Goal: Task Accomplishment & Management: Manage account settings

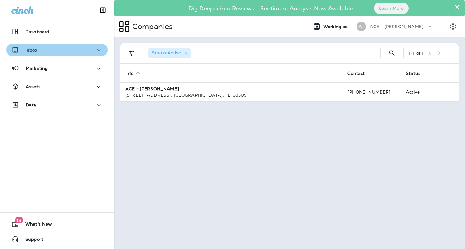
click at [77, 51] on div "Inbox" at bounding box center [56, 50] width 91 height 8
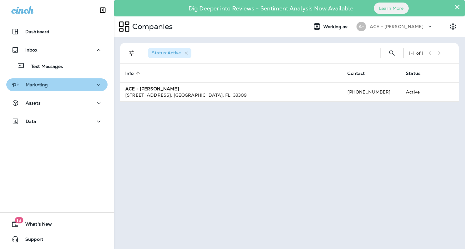
click at [65, 87] on div "Marketing" at bounding box center [56, 85] width 91 height 8
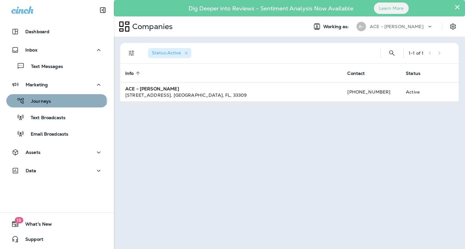
click at [56, 102] on div "Journeys" at bounding box center [57, 100] width 96 height 9
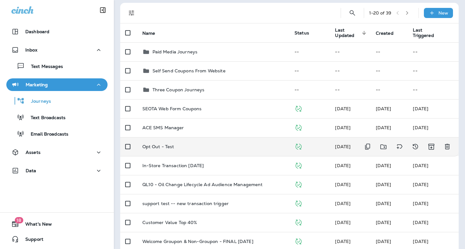
scroll to position [59, 0]
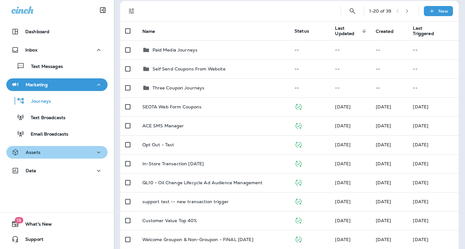
click at [72, 149] on div "Assets" at bounding box center [56, 153] width 91 height 8
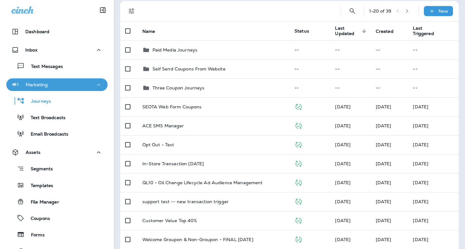
click at [88, 82] on div "Marketing" at bounding box center [56, 85] width 91 height 8
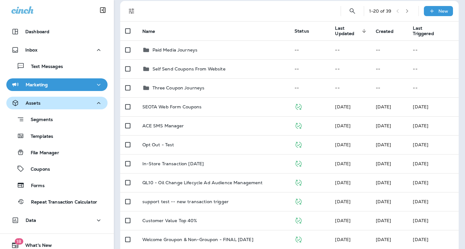
click at [80, 100] on div "Assets" at bounding box center [56, 103] width 91 height 8
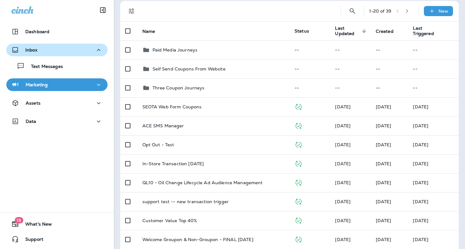
click at [95, 49] on icon "button" at bounding box center [99, 50] width 8 height 8
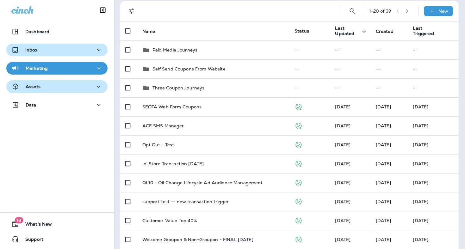
click at [62, 92] on button "Assets" at bounding box center [56, 86] width 101 height 13
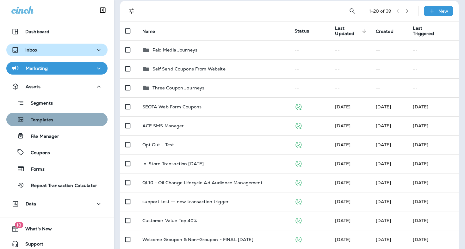
click at [63, 125] on button "Templates" at bounding box center [56, 119] width 101 height 13
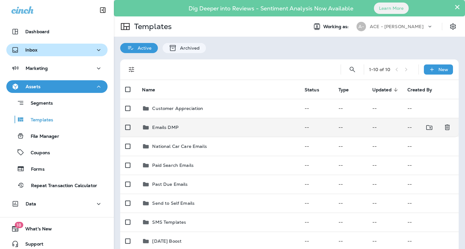
click at [189, 124] on div "Emails DMP" at bounding box center [218, 128] width 152 height 8
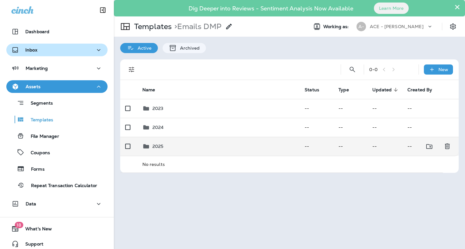
click at [181, 143] on div "2025" at bounding box center [218, 147] width 153 height 8
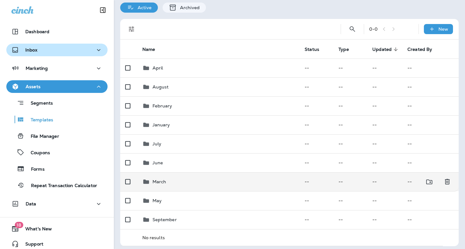
scroll to position [40, 0]
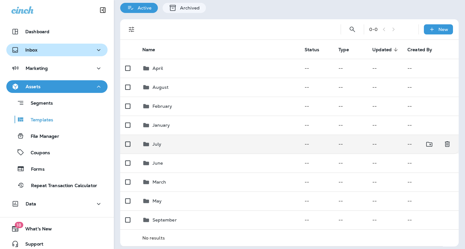
click at [172, 141] on div "July" at bounding box center [218, 145] width 153 height 8
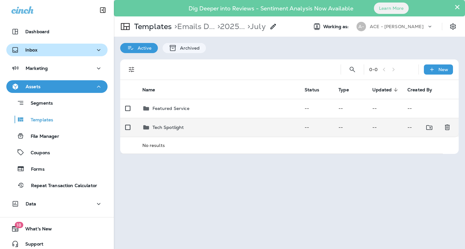
click at [166, 125] on p "Tech Spotlight" at bounding box center [169, 127] width 32 height 5
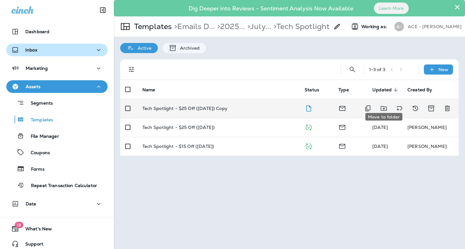
click at [380, 105] on icon "Move to folder" at bounding box center [384, 109] width 8 height 8
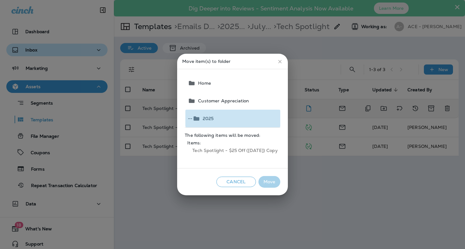
click at [232, 117] on button "-- 2025" at bounding box center [232, 119] width 95 height 18
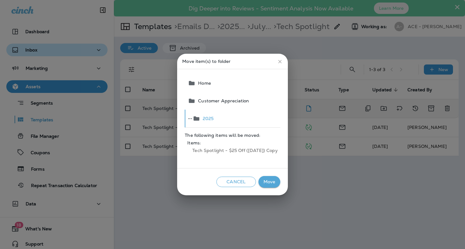
click at [270, 179] on button "Move" at bounding box center [270, 182] width 22 height 12
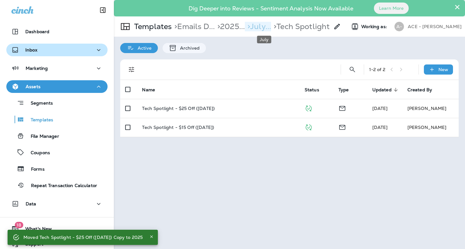
click at [271, 30] on p "> July..." at bounding box center [258, 26] width 26 height 9
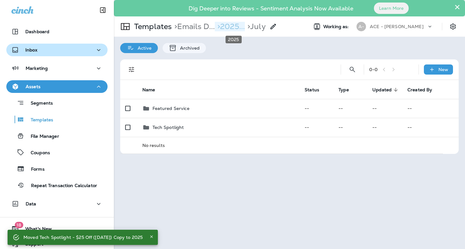
click at [239, 28] on p "> 2025..." at bounding box center [230, 26] width 30 height 9
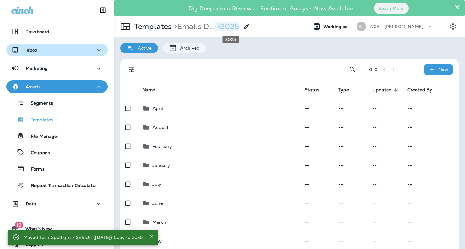
click at [239, 24] on p "> 2025" at bounding box center [227, 26] width 24 height 9
click at [207, 28] on p "> Emails D..." at bounding box center [193, 26] width 43 height 9
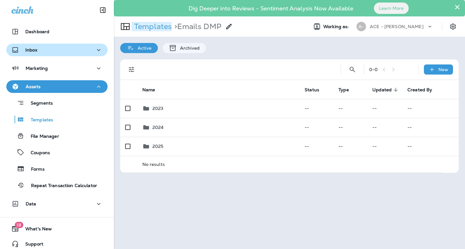
click at [158, 27] on p "Templates" at bounding box center [152, 26] width 40 height 9
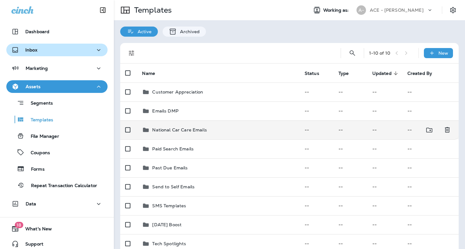
scroll to position [19, 0]
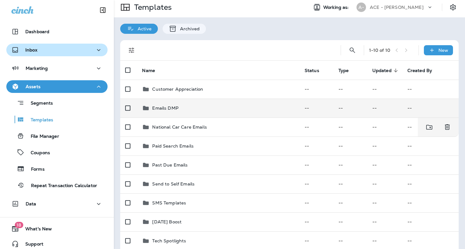
click at [173, 106] on p "Emails DMP" at bounding box center [165, 108] width 26 height 5
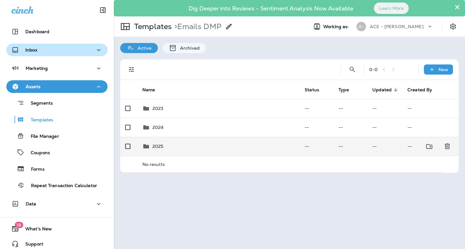
click at [176, 138] on td "2025" at bounding box center [218, 146] width 163 height 19
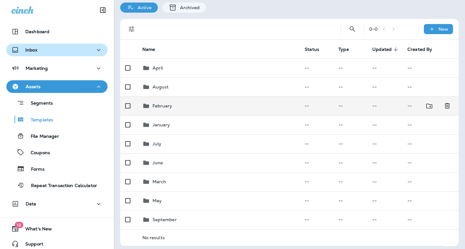
scroll to position [40, 0]
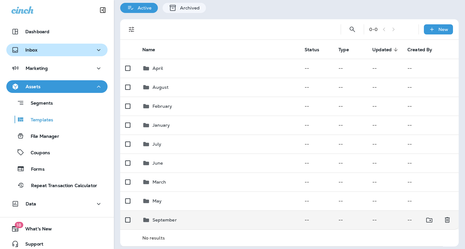
click at [184, 211] on td "September" at bounding box center [218, 220] width 163 height 19
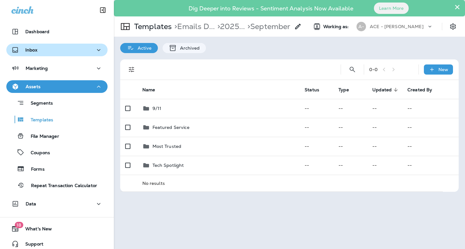
click at [458, 9] on button "×" at bounding box center [458, 7] width 6 height 10
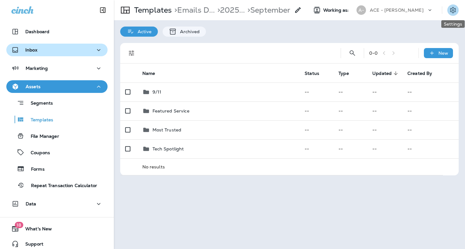
click at [457, 8] on icon "Settings" at bounding box center [454, 10] width 8 height 8
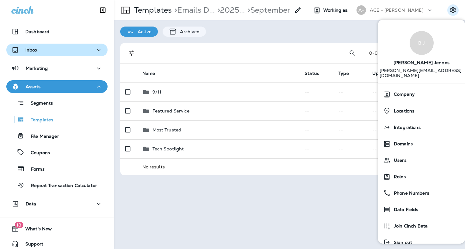
click at [349, 29] on div "Active Archived" at bounding box center [289, 28] width 351 height 16
